Goal: Task Accomplishment & Management: Complete application form

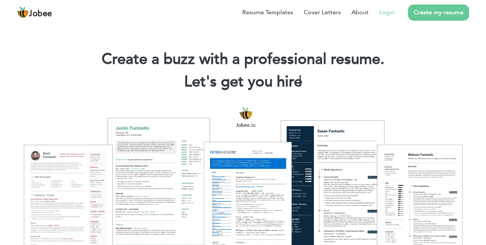
click at [381, 16] on link "Login" at bounding box center [386, 12] width 15 height 9
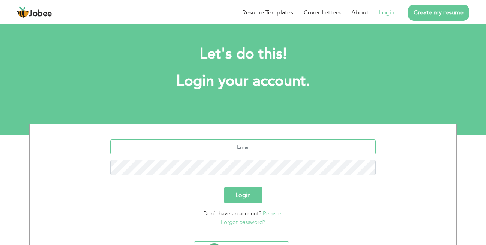
click at [242, 150] on input "text" at bounding box center [243, 146] width 266 height 15
type input "eshaashfaq32@gmail.com"
click at [243, 191] on button "Login" at bounding box center [243, 194] width 38 height 17
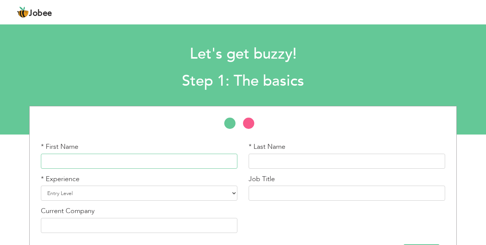
click at [92, 156] on input "text" at bounding box center [139, 160] width 197 height 15
click at [258, 160] on input "text" at bounding box center [347, 160] width 197 height 15
drag, startPoint x: 48, startPoint y: 161, endPoint x: 75, endPoint y: 186, distance: 36.7
click at [75, 186] on div "* First Name esha * Last Name * Experience Entry Level Less than 1 Year 1 Year …" at bounding box center [243, 190] width 416 height 96
drag, startPoint x: 75, startPoint y: 160, endPoint x: 59, endPoint y: 159, distance: 15.8
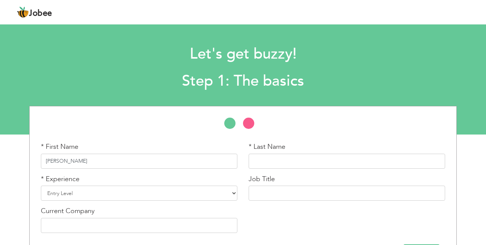
click at [59, 159] on input "Esha Ashfaq" at bounding box center [139, 160] width 197 height 15
type input "Esha"
click at [274, 161] on input "text" at bounding box center [347, 160] width 197 height 15
paste input "Ashfaq"
type input "Ashfaq"
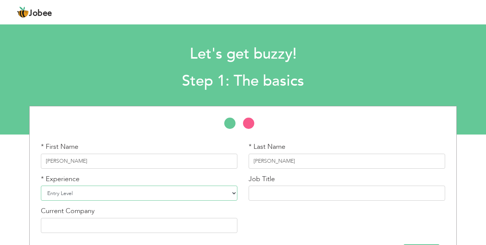
click at [87, 193] on select "Entry Level Less than 1 Year 1 Year 2 Years 3 Years 4 Years 5 Years 6 Years 7 Y…" at bounding box center [139, 192] width 197 height 15
click at [41, 185] on select "Entry Level Less than 1 Year 1 Year 2 Years 3 Years 4 Years 5 Years 6 Years 7 Y…" at bounding box center [139, 192] width 197 height 15
click at [277, 192] on input "text" at bounding box center [347, 192] width 197 height 15
click at [81, 225] on input "text" at bounding box center [139, 225] width 197 height 15
click at [333, 224] on div "* First Name Esha * Last Name Ashfaq * Experience Entry Level Less than 1 Year …" at bounding box center [243, 190] width 416 height 96
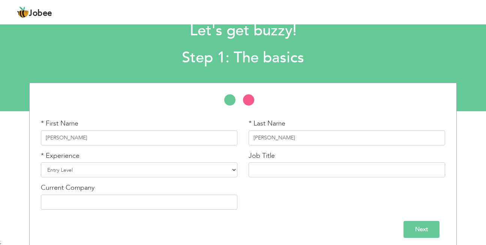
scroll to position [28, 0]
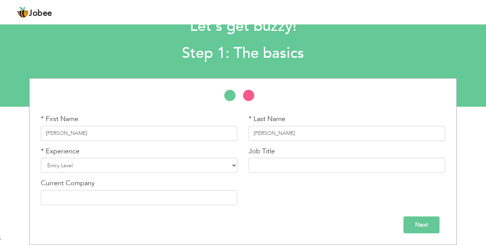
click at [429, 222] on input "Next" at bounding box center [422, 224] width 36 height 17
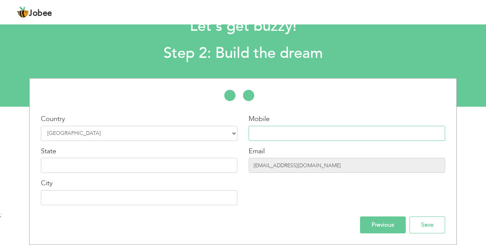
click at [278, 134] on input "text" at bounding box center [347, 133] width 197 height 15
type input "03086889098"
click at [179, 170] on input "text" at bounding box center [139, 165] width 197 height 15
type input "[GEOGRAPHIC_DATA]"
click at [119, 202] on input "text" at bounding box center [139, 197] width 197 height 15
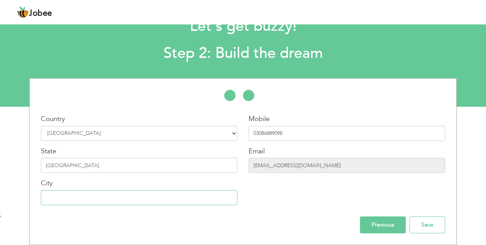
type input "gujranwala"
click at [421, 224] on input "Save" at bounding box center [428, 224] width 36 height 17
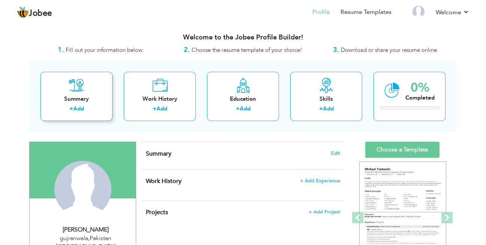
click at [79, 108] on link "Add" at bounding box center [78, 109] width 11 height 8
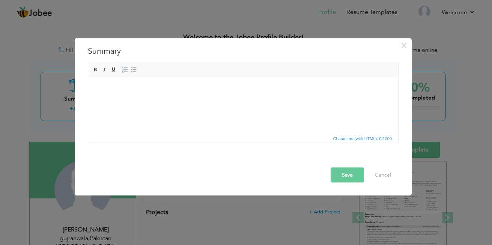
click at [127, 77] on html at bounding box center [243, 77] width 310 height 0
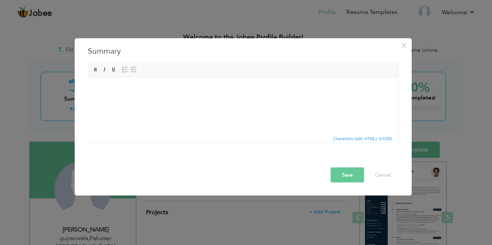
click at [244, 77] on html at bounding box center [243, 77] width 310 height 0
click at [93, 72] on span at bounding box center [96, 70] width 6 height 6
click at [99, 77] on html at bounding box center [243, 77] width 310 height 0
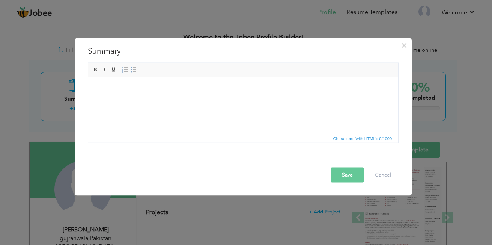
click at [107, 77] on html at bounding box center [243, 77] width 310 height 0
click at [296, 77] on html at bounding box center [243, 77] width 310 height 0
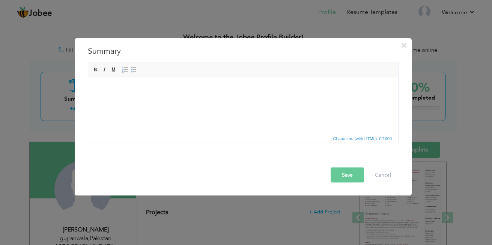
click at [296, 77] on html at bounding box center [243, 77] width 310 height 0
click at [404, 44] on span "×" at bounding box center [404, 46] width 6 height 14
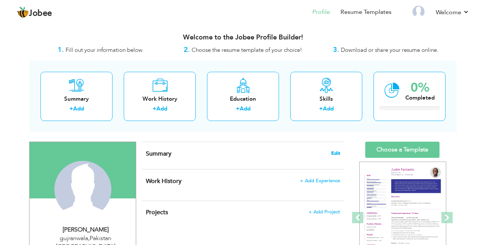
click at [335, 152] on span "Edit" at bounding box center [335, 152] width 9 height 5
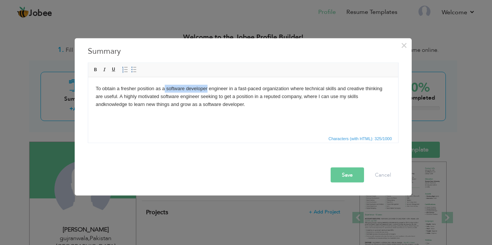
drag, startPoint x: 165, startPoint y: 89, endPoint x: 207, endPoint y: 89, distance: 41.3
click at [207, 89] on body "To obtain a fresher position as a software developer engineer in a fast-paced o…" at bounding box center [243, 95] width 295 height 23
drag, startPoint x: 200, startPoint y: 88, endPoint x: 182, endPoint y: 90, distance: 18.1
click at [182, 90] on body "To obtain a fresher position as aTrainer engineer in a fast-paced organization …" at bounding box center [243, 95] width 295 height 23
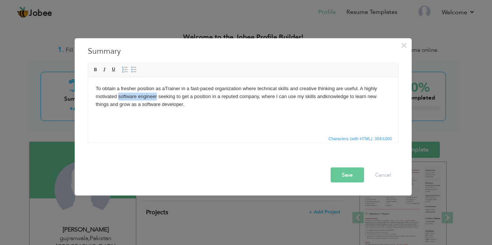
drag, startPoint x: 119, startPoint y: 96, endPoint x: 156, endPoint y: 95, distance: 37.9
click at [156, 95] on body "To obtain a fresher position as aTrainer in a fast-paced organization where tec…" at bounding box center [243, 95] width 295 height 23
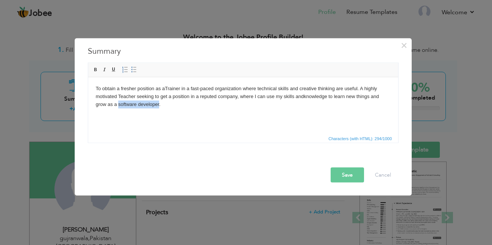
drag, startPoint x: 158, startPoint y: 104, endPoint x: 119, endPoint y: 104, distance: 39.0
click at [119, 104] on body "To obtain a fresher position as aTrainer in a fast-paced organization where tec…" at bounding box center [243, 95] width 295 height 23
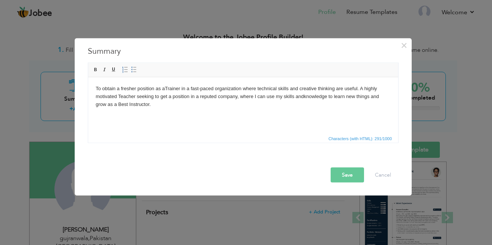
click at [344, 175] on button "Save" at bounding box center [347, 174] width 33 height 15
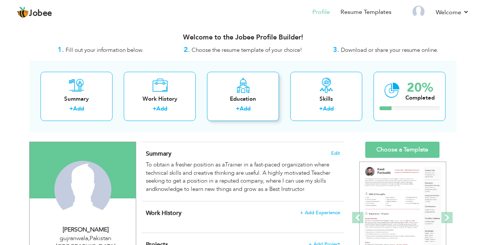
click at [239, 106] on label "+" at bounding box center [238, 109] width 4 height 8
radio input "true"
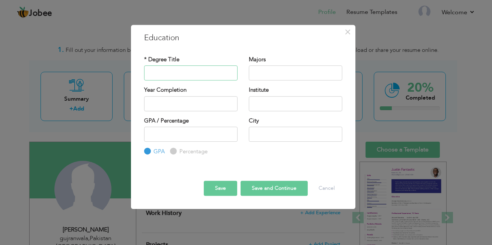
click at [173, 77] on input "text" at bounding box center [190, 72] width 93 height 15
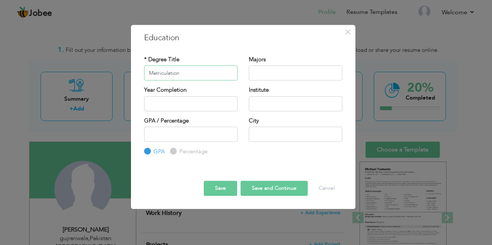
type input "Matriculation"
click at [262, 72] on input "text" at bounding box center [295, 72] width 93 height 15
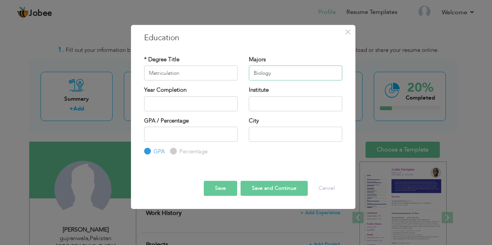
type input "Biology"
click at [186, 102] on input "text" at bounding box center [190, 103] width 93 height 15
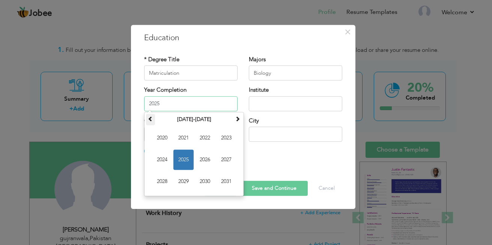
click at [152, 121] on span at bounding box center [150, 118] width 5 height 5
click at [182, 180] on span "2019" at bounding box center [183, 181] width 20 height 20
type input "2019"
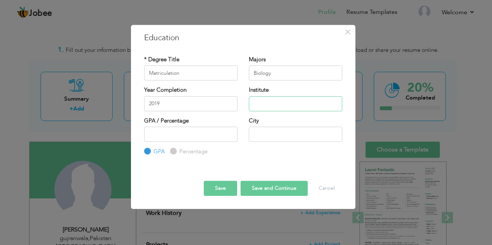
click at [268, 106] on input "text" at bounding box center [295, 103] width 93 height 15
type input "GLOBAL SCIENCE SCHOOL"
click at [347, 35] on span "×" at bounding box center [347, 32] width 6 height 14
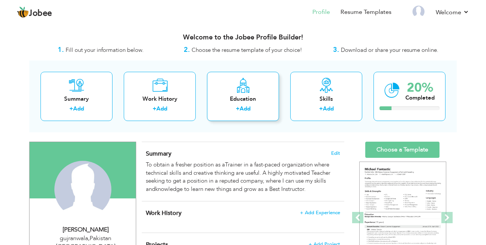
click at [255, 93] on div "Education + Add" at bounding box center [243, 96] width 72 height 49
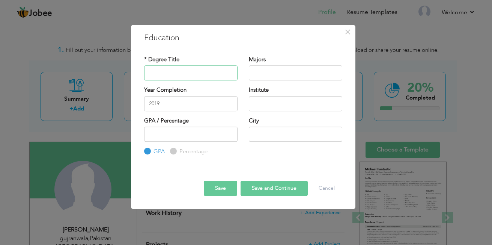
click at [193, 71] on input "text" at bounding box center [190, 72] width 93 height 15
type input "Matriculation"
type input "Biology"
type input "GLOBAL SCIENCE SCHOOL"
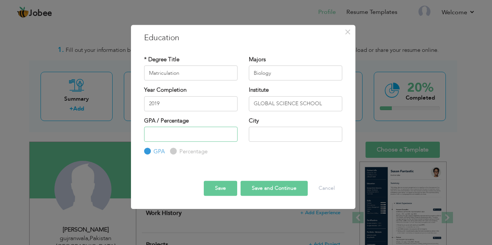
click at [174, 133] on input "number" at bounding box center [190, 133] width 93 height 15
click at [176, 133] on input "number" at bounding box center [190, 133] width 93 height 15
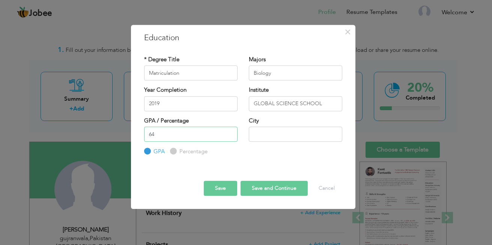
type input "64"
click at [259, 134] on input "text" at bounding box center [295, 133] width 93 height 15
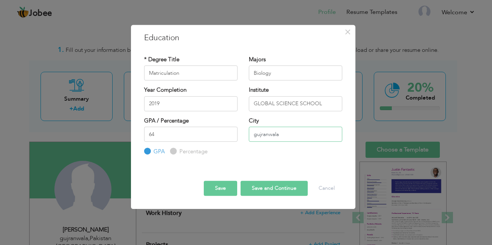
drag, startPoint x: 256, startPoint y: 136, endPoint x: 247, endPoint y: 135, distance: 8.7
click at [247, 135] on div "City gujranwala" at bounding box center [295, 132] width 105 height 30
type input "Gujranwala"
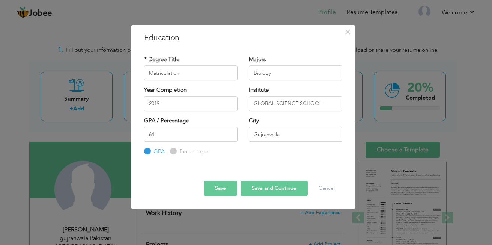
click at [173, 151] on input "Percentage" at bounding box center [172, 151] width 5 height 5
radio input "true"
click at [268, 186] on button "Save and Continue" at bounding box center [274, 187] width 67 height 15
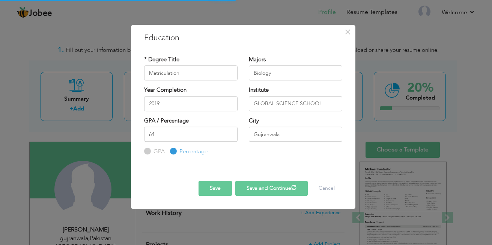
radio input "true"
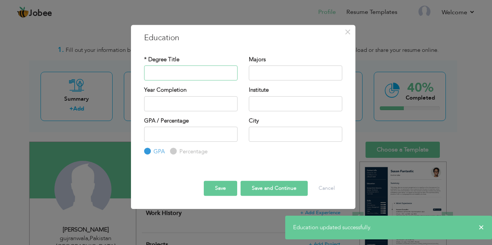
click at [183, 72] on input "text" at bounding box center [190, 72] width 93 height 15
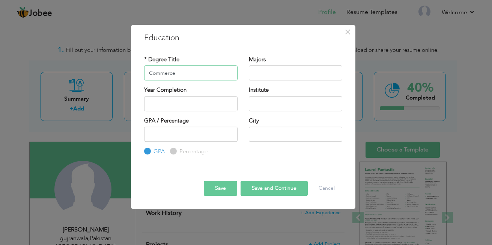
type input "Commerce"
click at [270, 70] on input "text" at bounding box center [295, 72] width 93 height 15
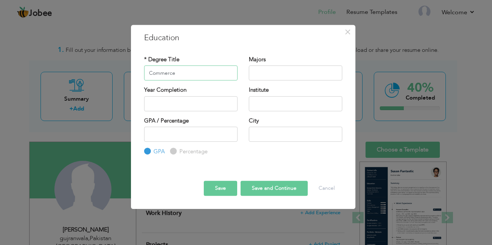
drag, startPoint x: 177, startPoint y: 75, endPoint x: 146, endPoint y: 70, distance: 31.6
click at [146, 70] on input "Commerce" at bounding box center [190, 72] width 93 height 15
click at [264, 68] on input "text" at bounding box center [295, 72] width 93 height 15
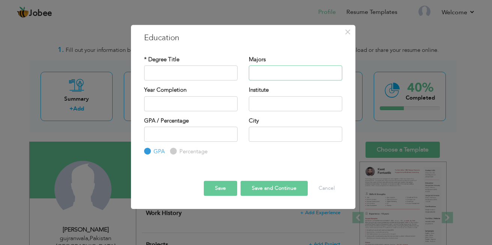
paste input "Commerce"
type input "Commerce"
click at [186, 75] on input "text" at bounding box center [190, 72] width 93 height 15
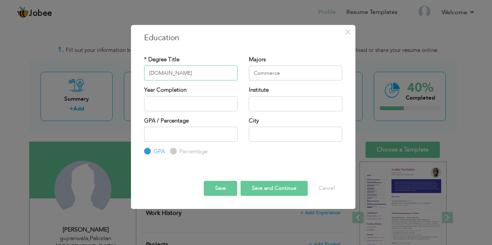
type input "[DOMAIN_NAME]"
click at [186, 104] on input "text" at bounding box center [190, 103] width 93 height 15
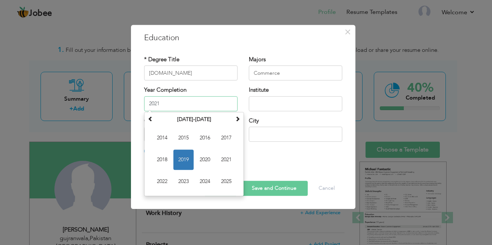
type input "2021"
click at [277, 102] on input "text" at bounding box center [295, 103] width 93 height 15
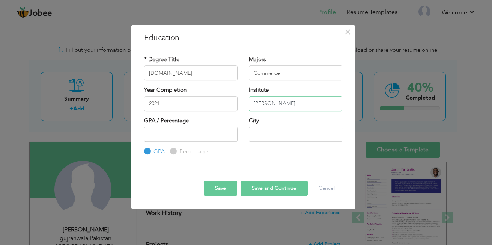
type input "[PERSON_NAME]"
click at [167, 135] on input "number" at bounding box center [190, 133] width 93 height 15
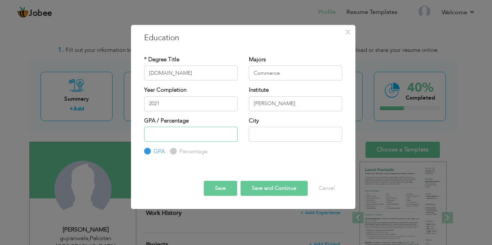
click at [153, 136] on input "number" at bounding box center [190, 133] width 93 height 15
type input "73"
click at [257, 136] on input "text" at bounding box center [295, 133] width 93 height 15
drag, startPoint x: 256, startPoint y: 135, endPoint x: 250, endPoint y: 135, distance: 6.0
click at [250, 135] on input "gujranwala" at bounding box center [295, 133] width 93 height 15
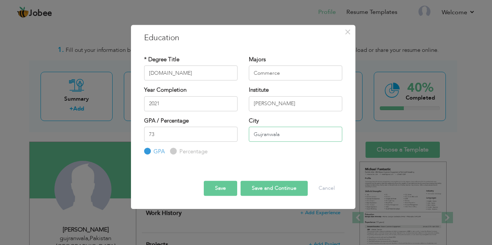
type input "Gujranwala"
click at [172, 151] on input "Percentage" at bounding box center [172, 151] width 5 height 5
radio input "true"
click at [267, 193] on button "Save and Continue" at bounding box center [274, 187] width 67 height 15
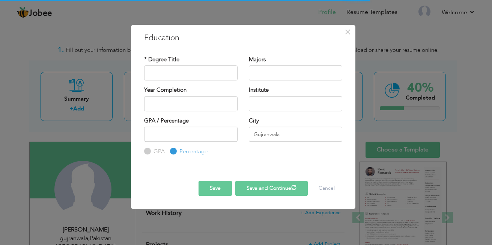
radio input "true"
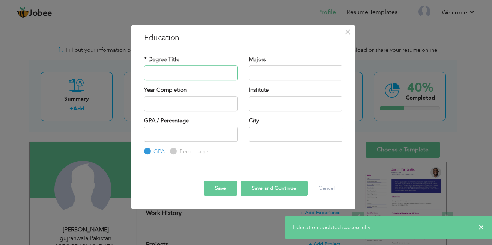
click at [195, 71] on input "text" at bounding box center [190, 72] width 93 height 15
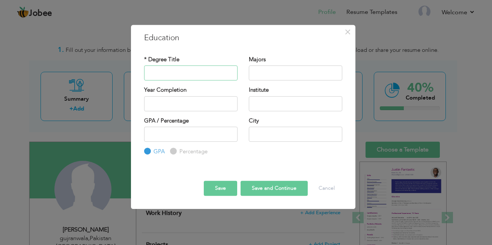
type input "A"
drag, startPoint x: 178, startPoint y: 76, endPoint x: 207, endPoint y: 75, distance: 29.3
click at [208, 75] on input "Associate Degree In Commerce" at bounding box center [190, 72] width 93 height 15
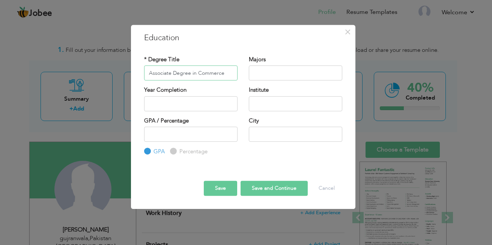
type input "Associate Degree in Commerce"
click at [264, 71] on input "text" at bounding box center [295, 72] width 93 height 15
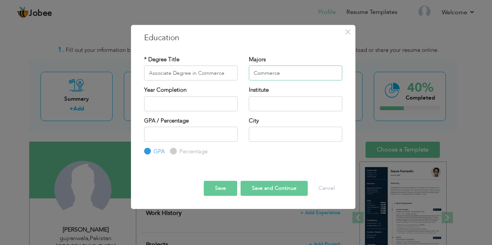
type input "Commerce"
click at [171, 104] on input "text" at bounding box center [190, 103] width 93 height 15
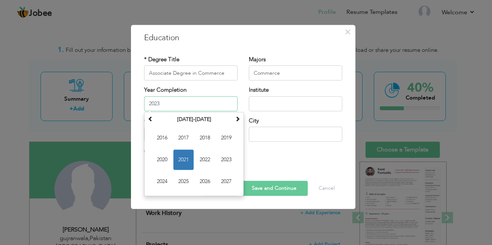
type input "2023"
click at [272, 105] on input "text" at bounding box center [295, 103] width 93 height 15
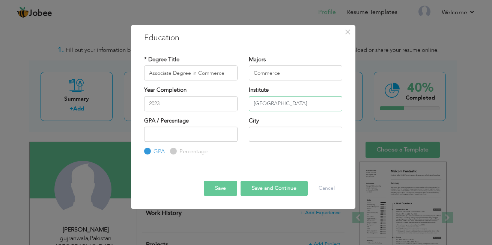
type input "[GEOGRAPHIC_DATA]"
click at [171, 135] on input "number" at bounding box center [190, 133] width 93 height 15
click at [174, 149] on input "Percentage" at bounding box center [172, 151] width 5 height 5
radio input "true"
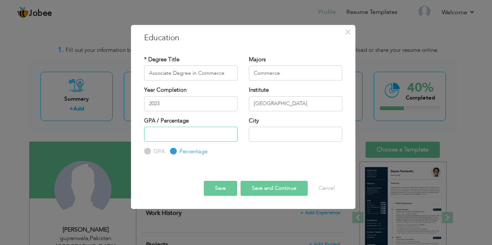
click at [156, 134] on input "number" at bounding box center [190, 133] width 93 height 15
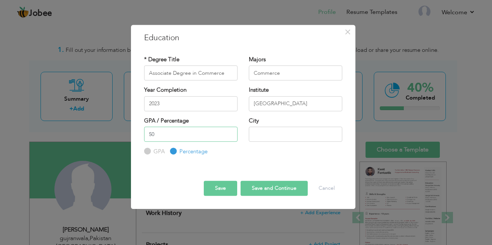
type input "50"
click at [262, 131] on input "text" at bounding box center [295, 133] width 93 height 15
click at [263, 192] on button "Save and Continue" at bounding box center [274, 187] width 67 height 15
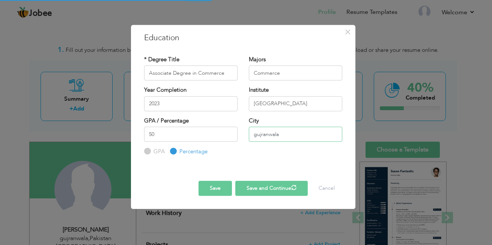
click at [275, 133] on input "gujranwala" at bounding box center [295, 133] width 93 height 15
drag, startPoint x: 257, startPoint y: 137, endPoint x: 250, endPoint y: 136, distance: 6.4
click at [250, 136] on input "gujranwala" at bounding box center [295, 133] width 93 height 15
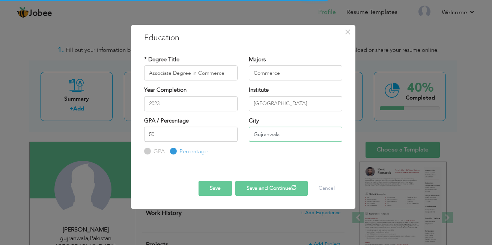
type input "Gujranwala"
click at [270, 185] on button "Save and Continue" at bounding box center [271, 187] width 72 height 15
radio input "true"
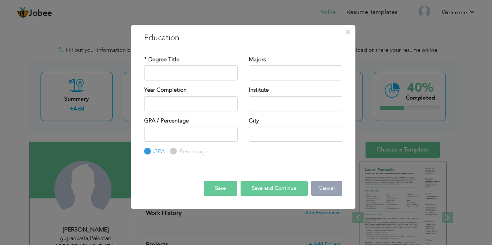
click at [324, 190] on button "Cancel" at bounding box center [326, 187] width 31 height 15
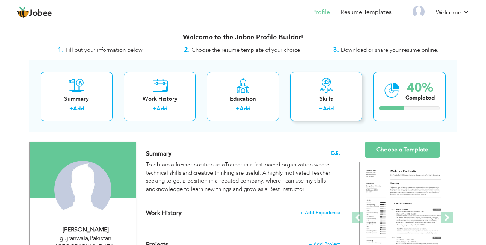
click at [333, 112] on link "Add" at bounding box center [328, 109] width 11 height 8
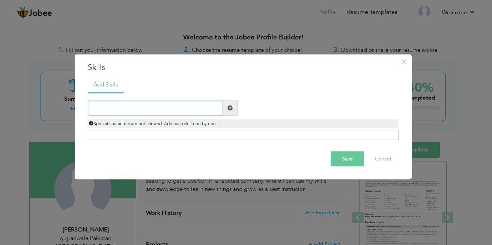
click at [178, 108] on input "text" at bounding box center [155, 107] width 135 height 15
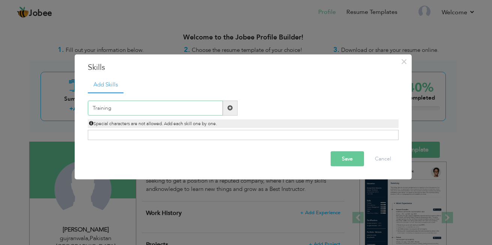
type input "Training"
click at [233, 107] on span at bounding box center [230, 107] width 15 height 15
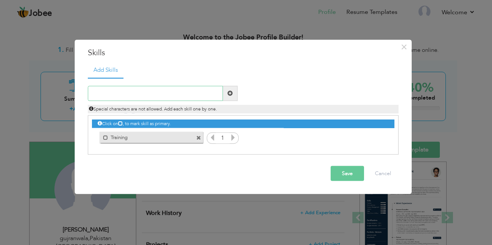
click at [179, 95] on input "text" at bounding box center [155, 93] width 135 height 15
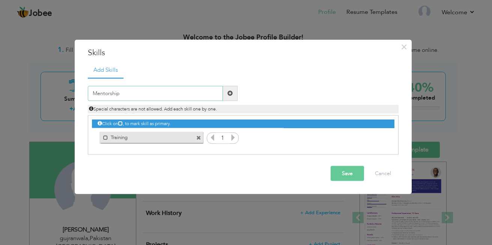
type input "Mentorship"
click at [231, 95] on span at bounding box center [229, 92] width 5 height 5
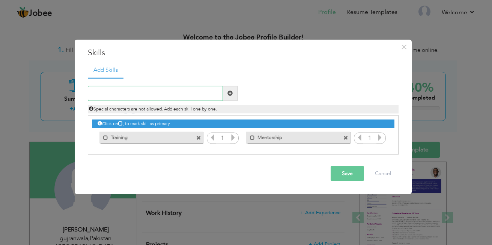
click at [173, 95] on input "text" at bounding box center [155, 93] width 135 height 15
type input "Coaching"
click at [228, 95] on span at bounding box center [229, 92] width 5 height 5
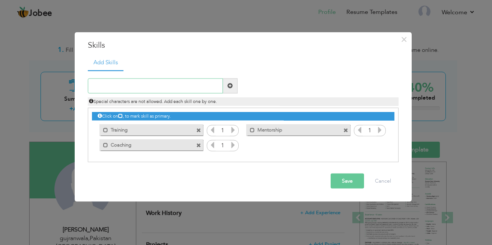
click at [152, 87] on input "text" at bounding box center [155, 85] width 135 height 15
type input "I"
click at [232, 129] on icon at bounding box center [233, 129] width 7 height 7
click at [232, 143] on icon at bounding box center [233, 144] width 7 height 7
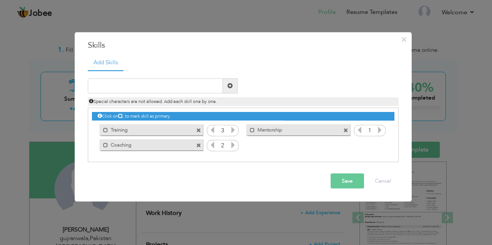
click at [232, 143] on icon at bounding box center [233, 144] width 7 height 7
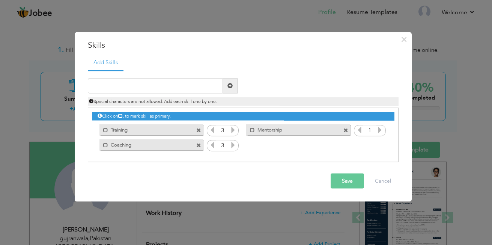
click at [380, 130] on icon at bounding box center [379, 129] width 7 height 7
click at [166, 86] on input "text" at bounding box center [155, 85] width 135 height 15
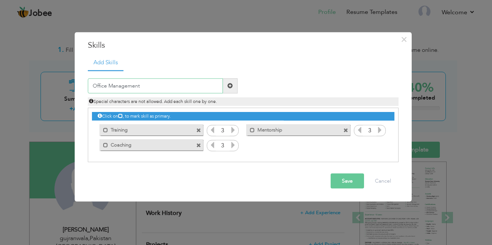
type input "Office Management"
click at [232, 87] on span at bounding box center [229, 85] width 5 height 5
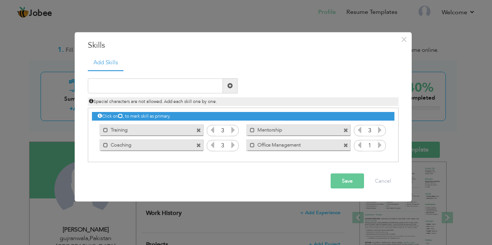
click at [340, 183] on button "Save" at bounding box center [347, 180] width 33 height 15
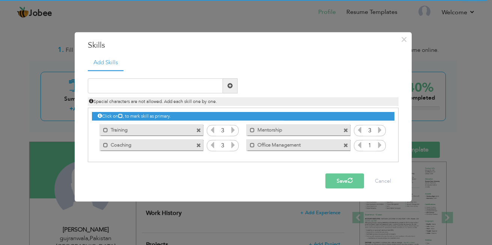
click at [340, 183] on button "Save" at bounding box center [344, 180] width 39 height 15
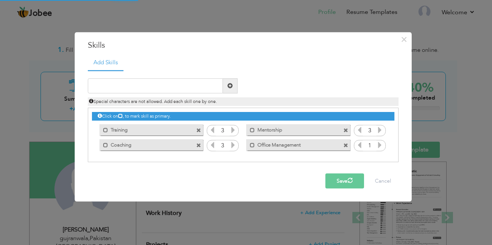
click at [340, 183] on button "Save" at bounding box center [344, 180] width 39 height 15
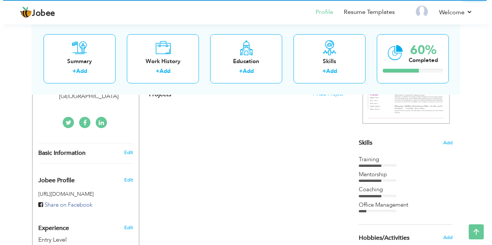
scroll to position [155, 0]
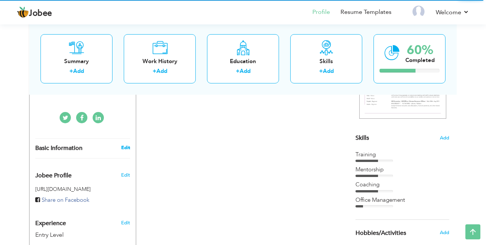
click at [126, 144] on link "Edit" at bounding box center [125, 147] width 9 height 7
type input "[PERSON_NAME]"
type input "03086889098"
select select "number:166"
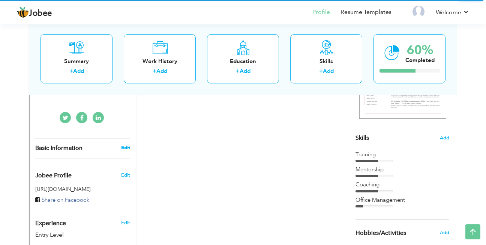
type input "[GEOGRAPHIC_DATA]"
type input "gujranwala"
select select "number:1"
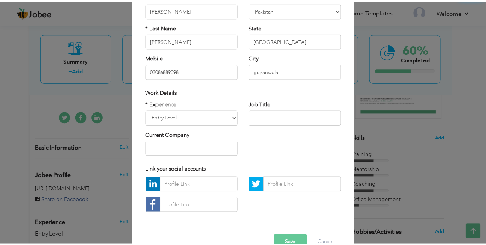
scroll to position [95, 0]
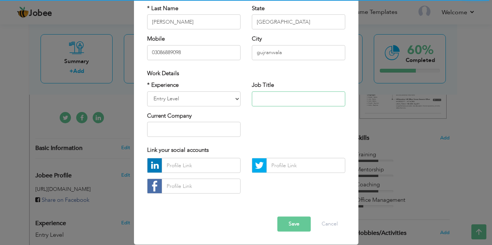
click at [306, 99] on input "text" at bounding box center [298, 98] width 93 height 15
type input "Teacher"
click at [285, 223] on button "Save" at bounding box center [293, 224] width 33 height 15
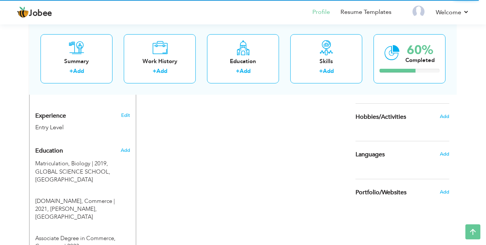
scroll to position [270, 0]
click at [446, 115] on span "Add" at bounding box center [445, 117] width 10 height 7
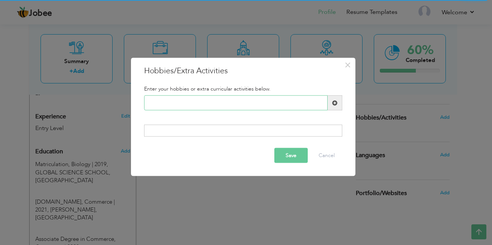
click at [232, 103] on input "text" at bounding box center [235, 102] width 183 height 15
type input "Book Reading"
click at [337, 106] on span at bounding box center [335, 102] width 15 height 15
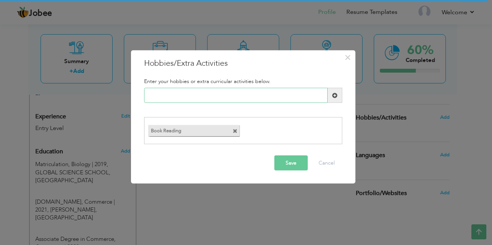
click at [222, 98] on input "text" at bounding box center [235, 95] width 183 height 15
type input "Badminton"
click at [334, 93] on span at bounding box center [334, 94] width 5 height 5
click at [254, 93] on input "text" at bounding box center [235, 95] width 183 height 15
type input "Table Tennis"
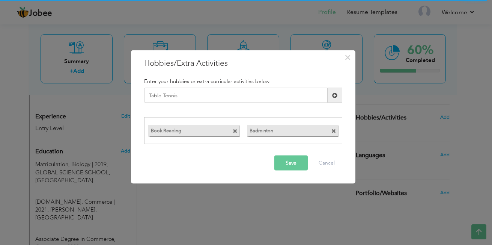
click at [295, 164] on button "Save" at bounding box center [290, 162] width 33 height 15
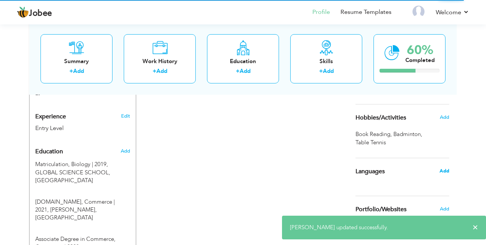
click at [445, 171] on span "Add" at bounding box center [445, 170] width 10 height 7
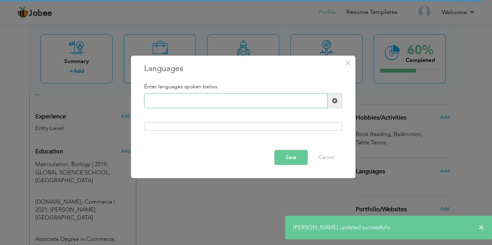
click at [239, 101] on input "text" at bounding box center [235, 100] width 183 height 15
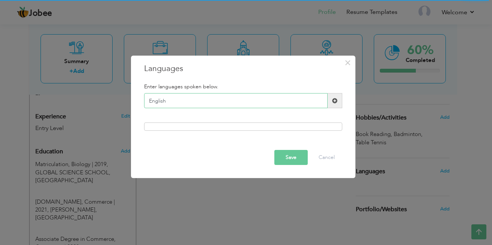
type input "English"
click at [332, 102] on span at bounding box center [334, 100] width 5 height 5
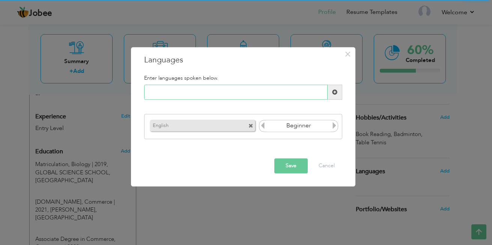
click at [256, 95] on input "text" at bounding box center [235, 92] width 183 height 15
type input "Urdu"
click at [332, 93] on span at bounding box center [334, 91] width 5 height 5
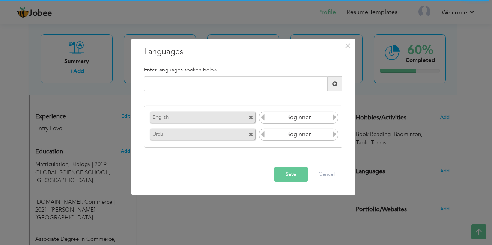
click at [334, 116] on icon at bounding box center [334, 117] width 7 height 7
click at [335, 116] on icon at bounding box center [334, 117] width 7 height 7
click at [333, 133] on icon at bounding box center [334, 134] width 7 height 7
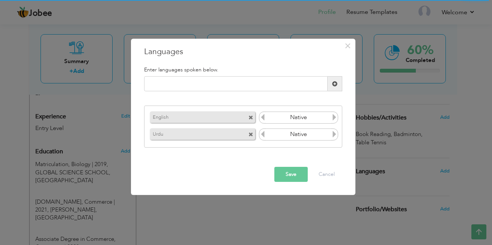
click at [293, 171] on button "Save" at bounding box center [290, 174] width 33 height 15
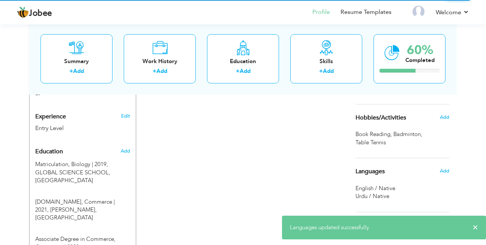
click at [386, 181] on div "Languages Add" at bounding box center [402, 171] width 105 height 26
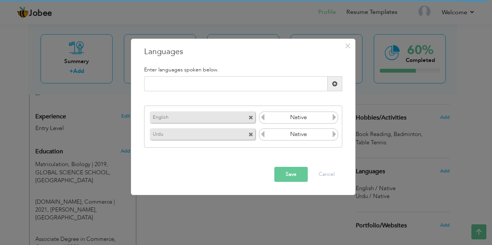
click at [263, 117] on icon at bounding box center [262, 117] width 7 height 7
click at [291, 173] on button "Save" at bounding box center [290, 174] width 33 height 15
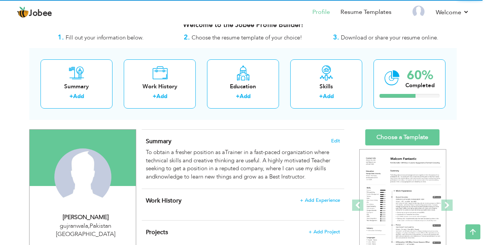
scroll to position [11, 0]
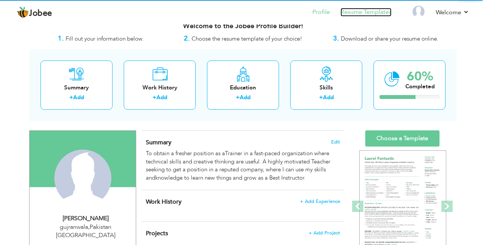
click at [362, 11] on link "Resume Templates" at bounding box center [366, 12] width 51 height 9
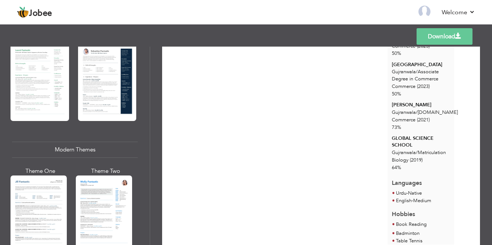
scroll to position [243, 0]
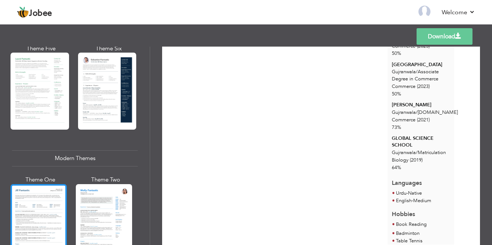
click at [41, 214] on div at bounding box center [39, 221] width 56 height 74
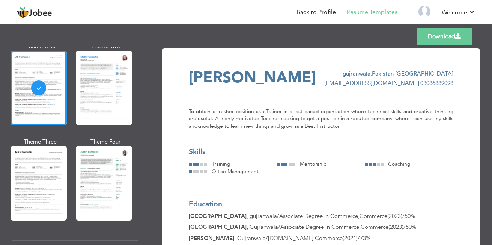
scroll to position [379, 0]
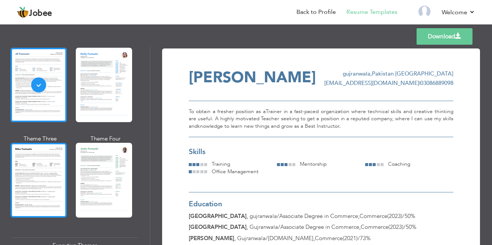
click at [53, 170] on div at bounding box center [39, 180] width 56 height 74
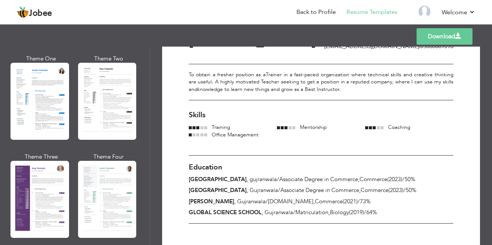
scroll to position [579, 0]
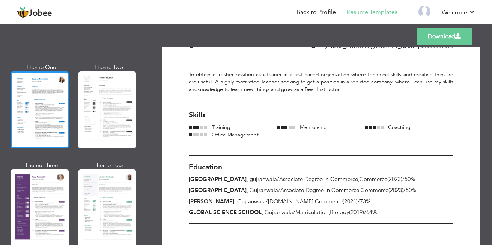
click at [36, 119] on div at bounding box center [40, 109] width 59 height 77
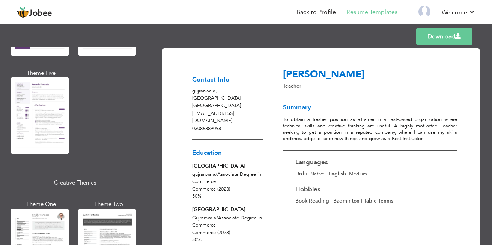
scroll to position [775, 0]
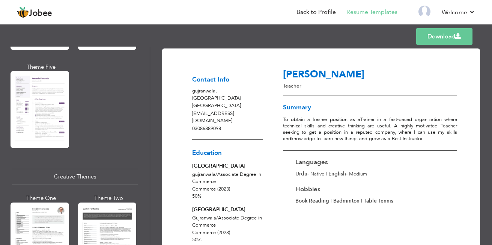
drag, startPoint x: 150, startPoint y: 162, endPoint x: 147, endPoint y: 180, distance: 18.6
click at [147, 180] on div "Professional Themes Theme One Theme Two Theme Three Theme Four" at bounding box center [246, 146] width 492 height 198
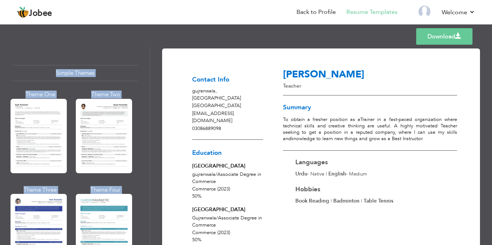
scroll to position [1330, 0]
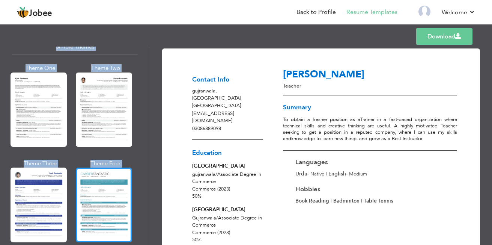
click at [111, 205] on div at bounding box center [104, 204] width 56 height 74
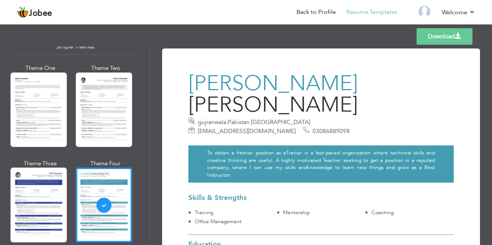
scroll to position [1331, 0]
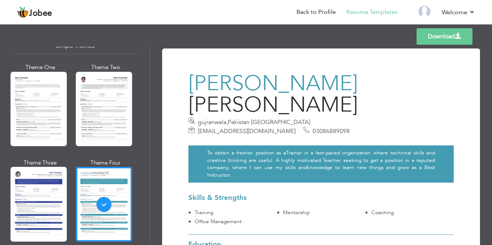
click at [449, 38] on link "Download" at bounding box center [445, 36] width 56 height 17
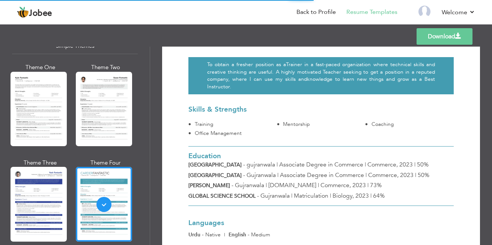
scroll to position [87, 0]
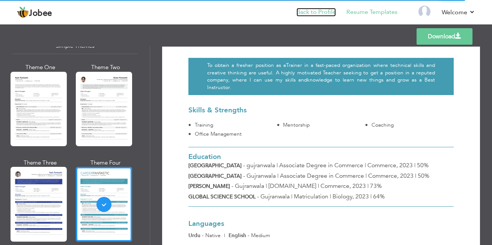
click at [324, 11] on link "Back to Profile" at bounding box center [315, 12] width 39 height 9
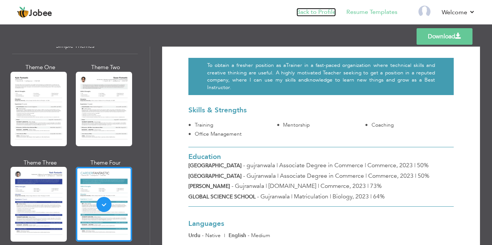
click at [318, 14] on link "Back to Profile" at bounding box center [315, 12] width 39 height 9
